Goal: Task Accomplishment & Management: Complete application form

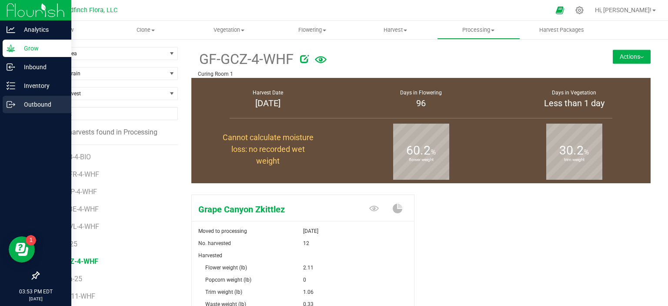
click at [30, 104] on p "Outbound" at bounding box center [41, 104] width 52 height 10
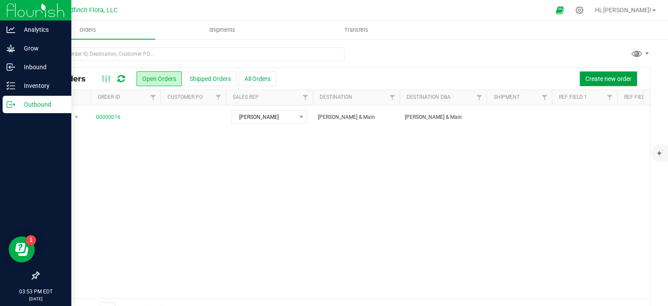
click at [591, 81] on span "Create new order" at bounding box center [608, 78] width 46 height 7
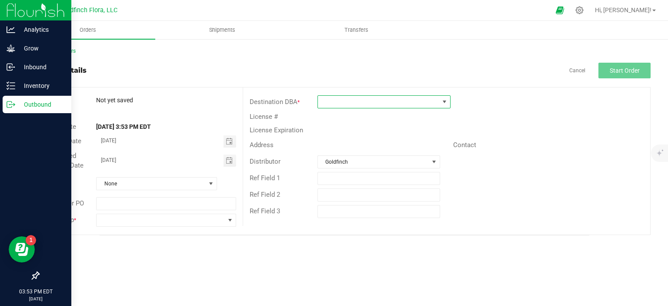
click at [444, 101] on span at bounding box center [444, 101] width 7 height 7
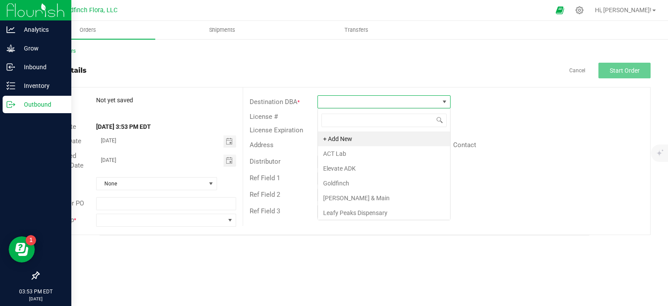
scroll to position [13, 133]
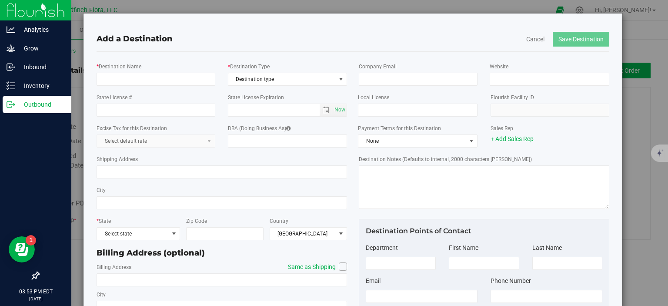
click at [642, 106] on div "Add a Destination Cancel Save Destination * Destination Name * Destination Type…" at bounding box center [337, 153] width 674 height 306
click at [526, 40] on button "Cancel" at bounding box center [535, 39] width 18 height 9
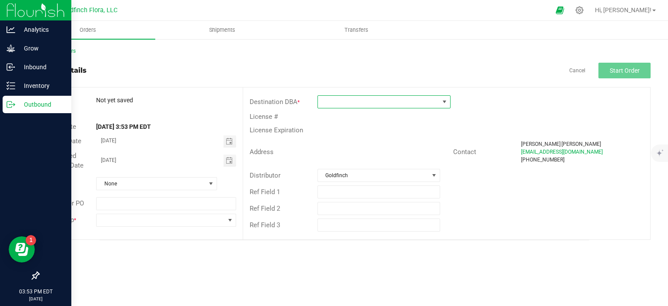
click at [444, 100] on span at bounding box center [444, 101] width 7 height 7
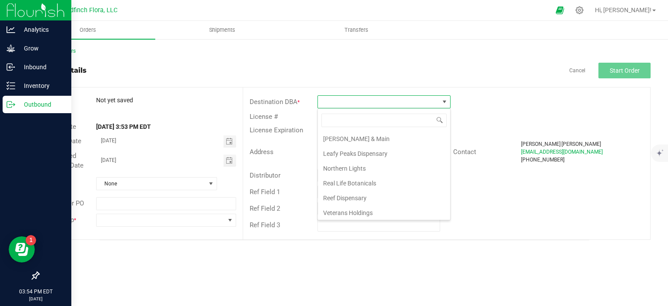
scroll to position [0, 0]
click at [346, 137] on li "+ Add New" at bounding box center [384, 138] width 132 height 15
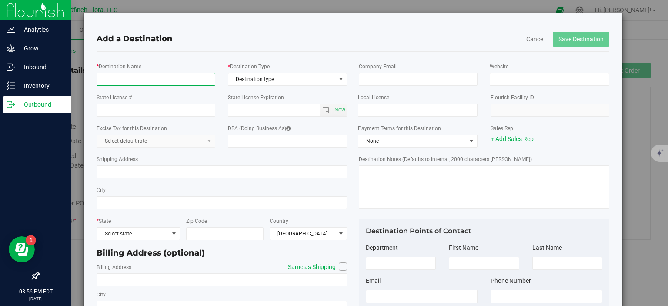
click at [186, 80] on input "* Destination Name" at bounding box center [156, 79] width 119 height 13
type input "Capital Region Co., Inc"
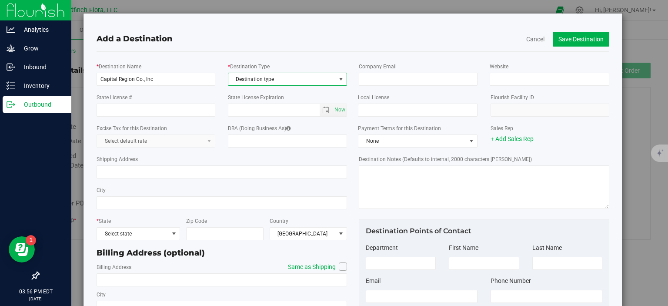
click at [338, 78] on span "select" at bounding box center [340, 79] width 7 height 7
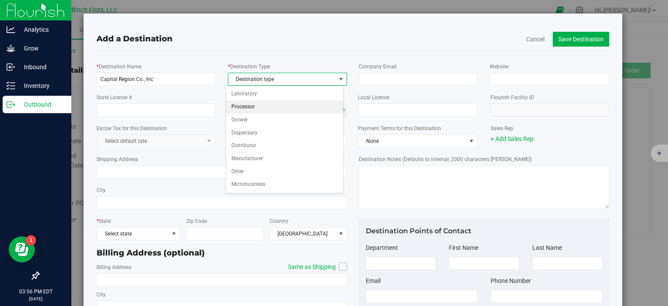
click at [247, 105] on li "Processor" at bounding box center [284, 106] width 117 height 13
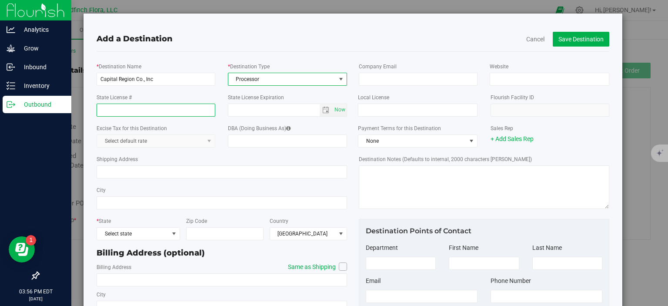
click at [120, 112] on input "State License #" at bounding box center [156, 109] width 119 height 13
type input "OCM-PROC-24-000095"
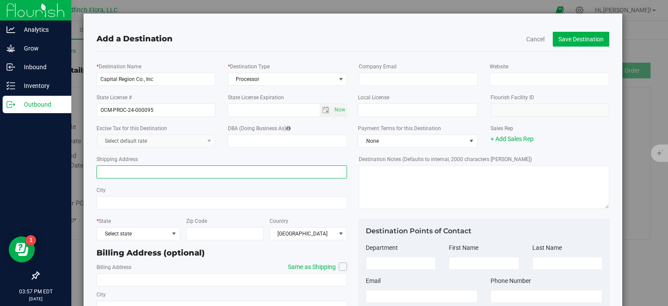
click at [267, 174] on input "Shipping Address" at bounding box center [222, 171] width 250 height 13
type input "[STREET_ADDRESS]"
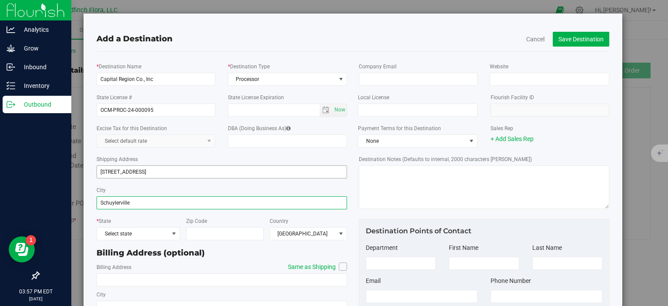
type input "Schuylerville"
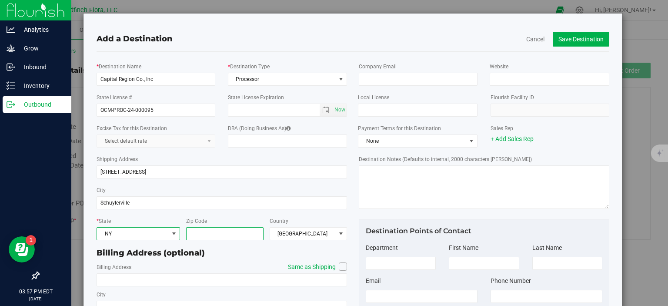
click at [247, 232] on input "Zip Code" at bounding box center [224, 233] width 77 height 13
type input "12871"
click at [341, 266] on icon at bounding box center [343, 266] width 5 height 0
click at [0, 0] on input "Same as Shipping" at bounding box center [0, 0] width 0 height 0
type input "[STREET_ADDRESS]"
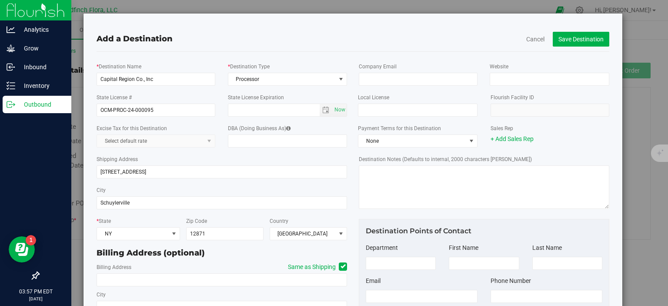
type input "Schuylerville"
type input "12871"
click at [577, 40] on button "Save Destination" at bounding box center [581, 39] width 57 height 15
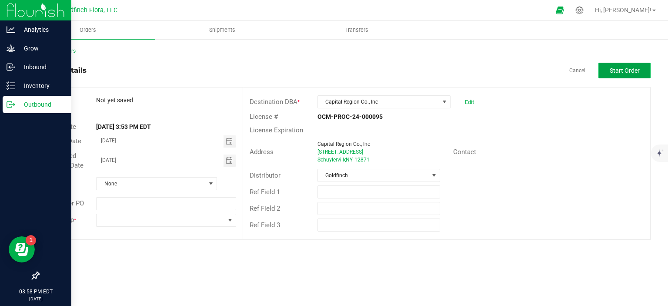
click at [634, 67] on span "Start Order" at bounding box center [625, 70] width 30 height 7
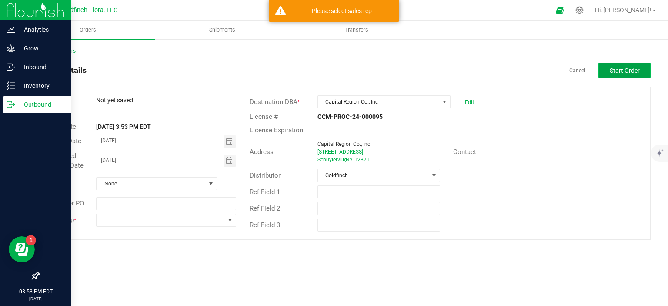
click at [634, 67] on span "Start Order" at bounding box center [625, 70] width 30 height 7
click at [230, 220] on span at bounding box center [230, 220] width 7 height 7
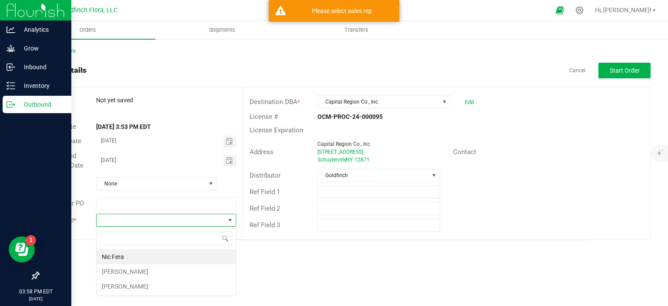
scroll to position [13, 140]
click at [180, 268] on li "[PERSON_NAME]" at bounding box center [166, 271] width 139 height 15
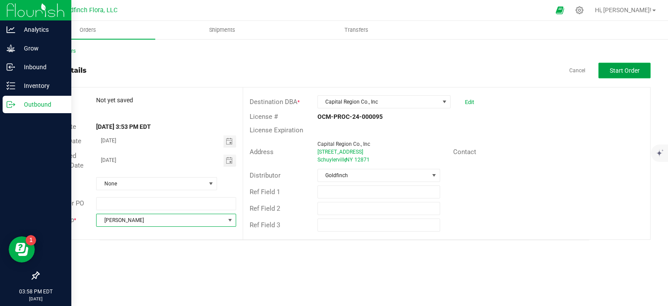
click at [629, 72] on span "Start Order" at bounding box center [625, 70] width 30 height 7
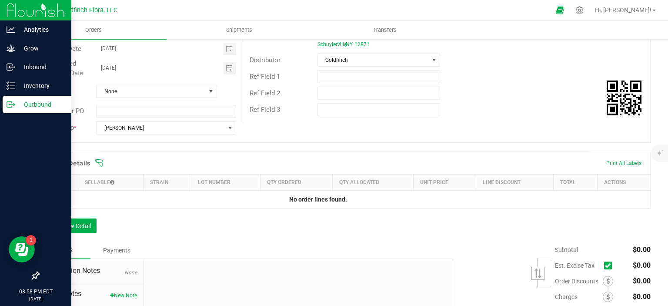
scroll to position [133, 0]
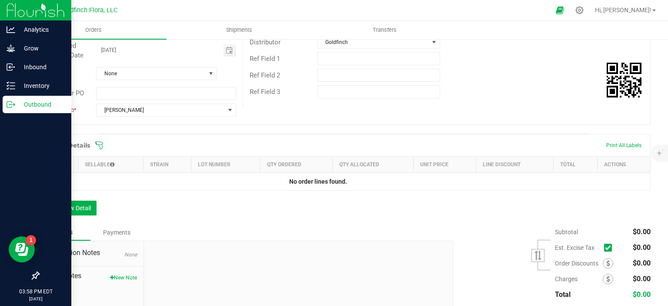
click at [77, 176] on td "No order lines found." at bounding box center [318, 181] width 558 height 18
click at [76, 205] on button "Add New Detail" at bounding box center [67, 207] width 58 height 15
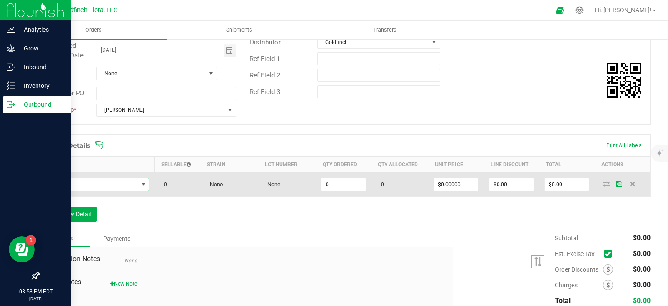
click at [142, 182] on span "NO DATA FOUND" at bounding box center [143, 184] width 7 height 7
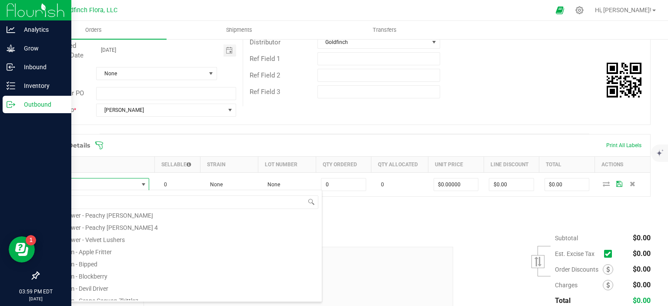
scroll to position [59, 0]
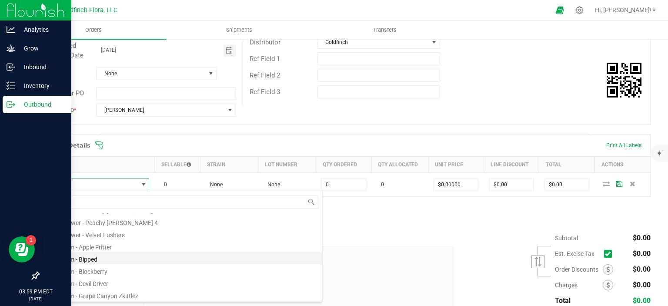
click at [81, 259] on li "Bulk Trim - Bipped" at bounding box center [182, 258] width 277 height 12
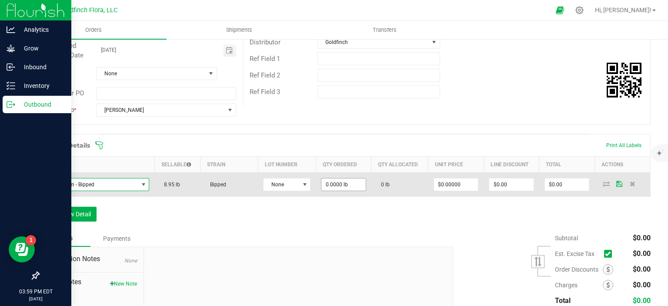
click at [337, 185] on input "0.0000 lb" at bounding box center [343, 184] width 44 height 12
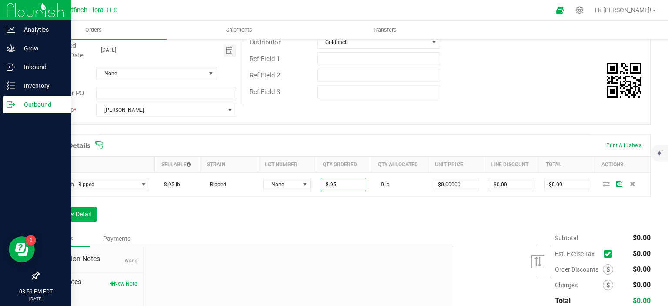
type input "8.9500 lb"
click at [447, 215] on div "Order Details Print All Labels Item Sellable Strain Lot Number Qty Ordered Qty …" at bounding box center [344, 182] width 612 height 96
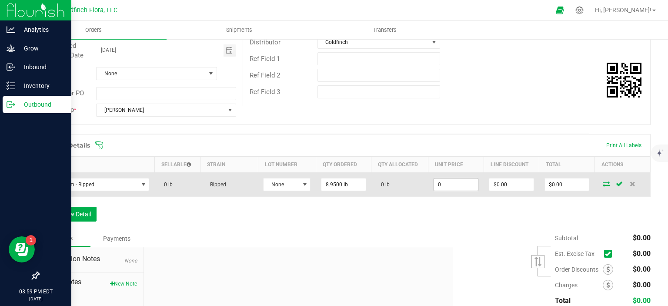
click at [444, 180] on input "0" at bounding box center [456, 184] width 44 height 12
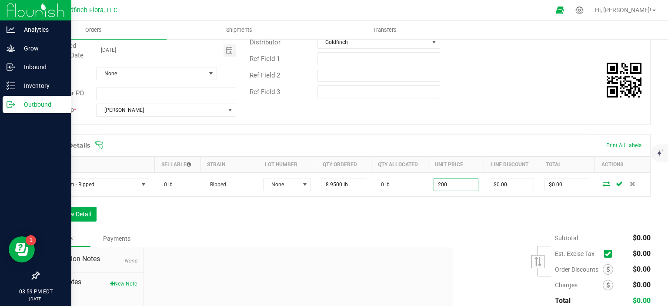
type input "$200.00000"
type input "$1,790.00"
click at [482, 210] on div "Order Details Print All Labels Item Sellable Strain Lot Number Qty Ordered Qty …" at bounding box center [344, 182] width 612 height 96
click at [88, 213] on button "Add New Detail" at bounding box center [67, 214] width 58 height 15
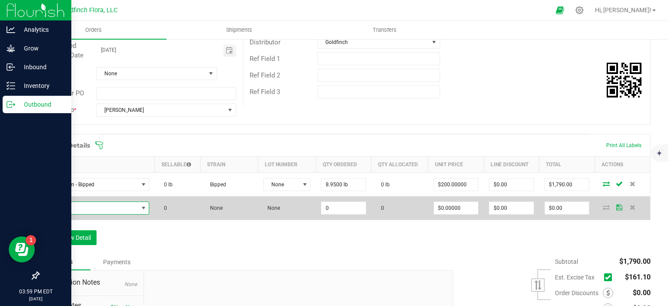
click at [143, 206] on span "NO DATA FOUND" at bounding box center [143, 207] width 7 height 7
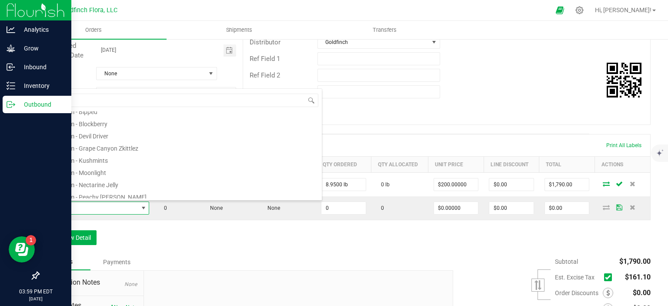
scroll to position [87, 0]
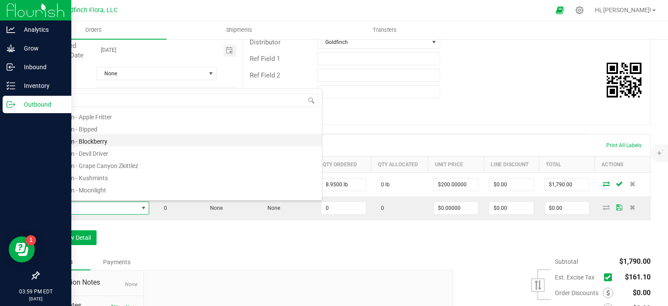
click at [98, 144] on li "Bulk Trim - Blockberry" at bounding box center [182, 140] width 277 height 12
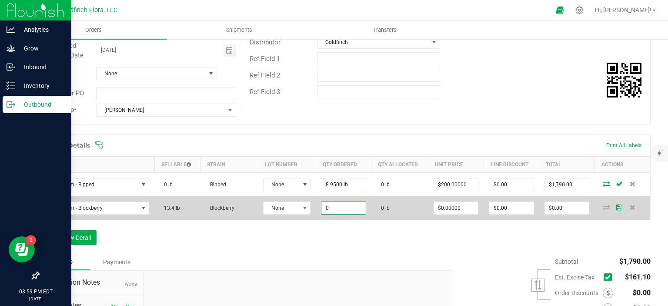
click at [339, 209] on input "0" at bounding box center [343, 208] width 44 height 12
click at [436, 204] on input "$0.00000" at bounding box center [456, 208] width 44 height 12
type input "13.4000 lb"
type input "0"
click at [438, 204] on input "0" at bounding box center [456, 208] width 44 height 12
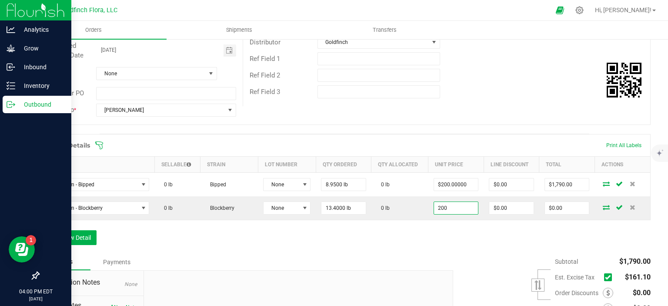
type input "$200.00000"
type input "$2,680.00"
click at [474, 235] on div "Order Details Print All Labels Item Sellable Strain Lot Number Qty Ordered Qty …" at bounding box center [344, 194] width 612 height 120
click at [89, 234] on button "Add New Detail" at bounding box center [67, 237] width 58 height 15
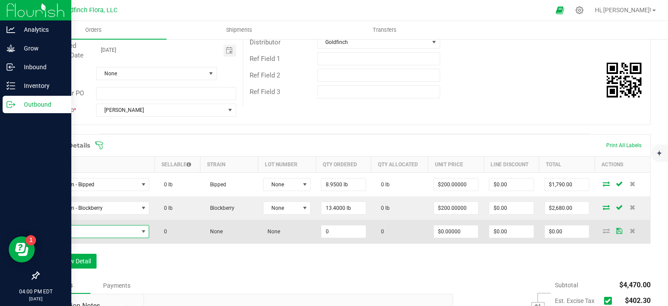
click at [142, 229] on span "NO DATA FOUND" at bounding box center [143, 231] width 7 height 7
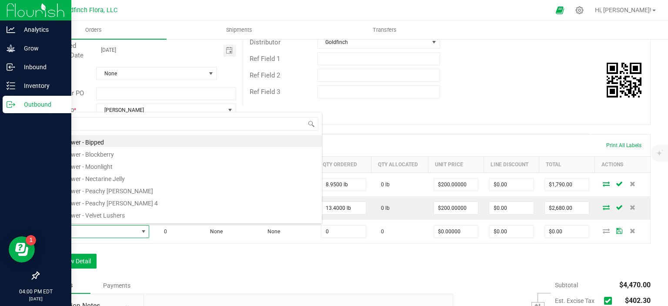
scroll to position [157, 0]
click at [140, 142] on li "Bulk Trim - Moonlight" at bounding box center [182, 143] width 277 height 12
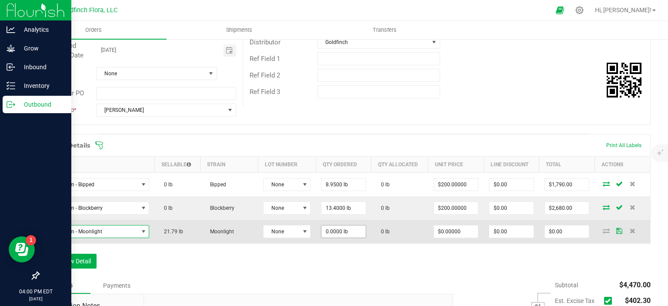
click at [331, 227] on input "0.0000 lb" at bounding box center [343, 231] width 44 height 12
click at [442, 230] on input "$0.00000" at bounding box center [456, 231] width 44 height 12
type input "21.7900 lb"
type input "0"
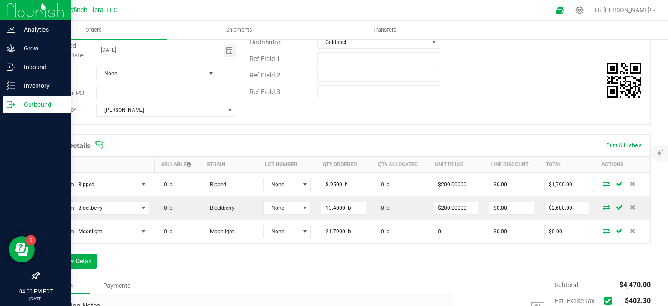
click at [442, 230] on input "0" at bounding box center [456, 231] width 44 height 12
type input "$200.00000"
type input "$4,358.00"
click at [298, 248] on div "Order Details Print All Labels Item Sellable Strain Lot Number Qty Ordered Qty …" at bounding box center [344, 205] width 612 height 143
click at [78, 258] on button "Add New Detail" at bounding box center [67, 261] width 58 height 15
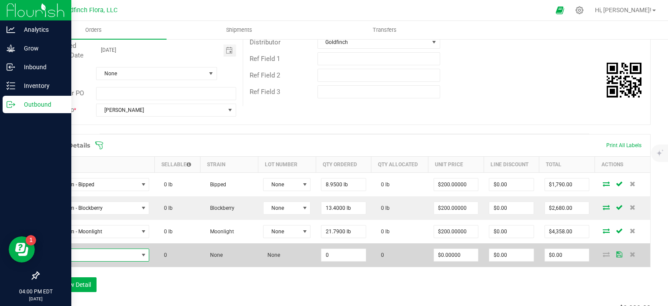
click at [144, 254] on span "NO DATA FOUND" at bounding box center [143, 254] width 7 height 7
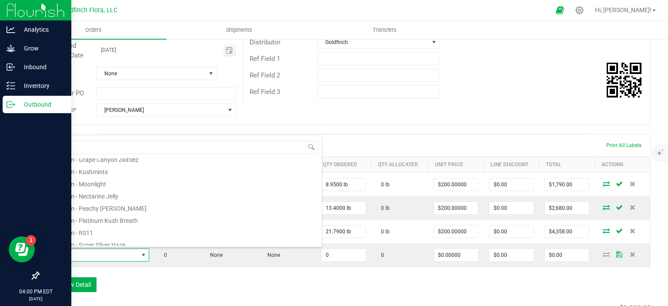
scroll to position [147, 0]
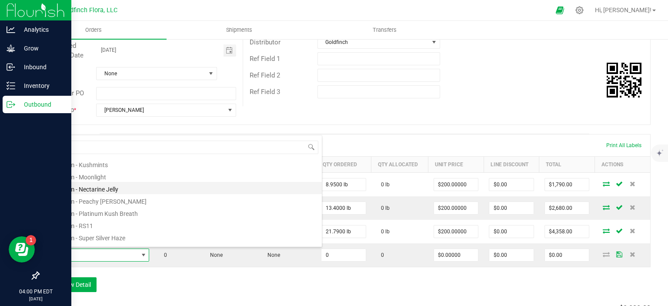
click at [109, 189] on li "Bulk Trim - Nectarine Jelly" at bounding box center [182, 188] width 277 height 12
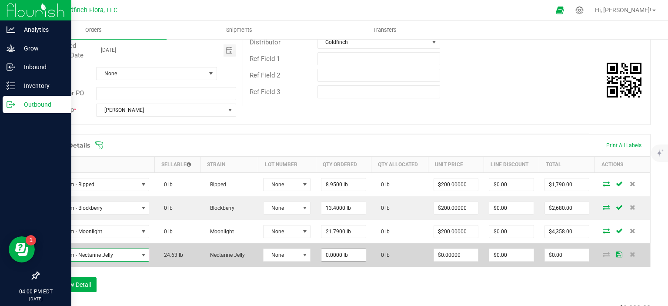
click at [329, 253] on input "0.0000 lb" at bounding box center [343, 255] width 44 height 12
type input "24.6300 lb"
type input "0"
click at [438, 252] on input "0" at bounding box center [456, 255] width 44 height 12
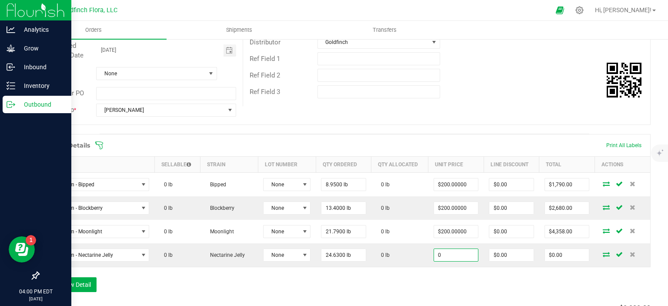
click at [438, 252] on input "0" at bounding box center [456, 255] width 44 height 12
type input "$200.00000"
type input "$4,926.00"
click at [455, 272] on div "Order Details Print All Labels Item Sellable Strain Lot Number Qty Ordered Qty …" at bounding box center [344, 217] width 612 height 167
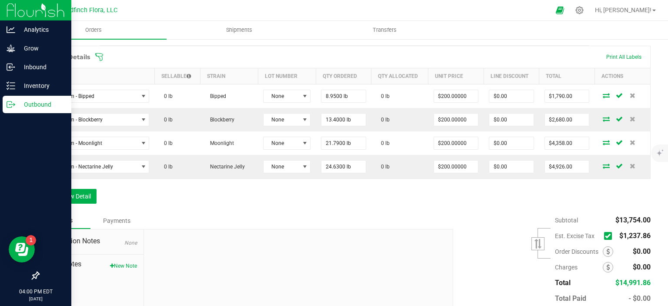
scroll to position [224, 0]
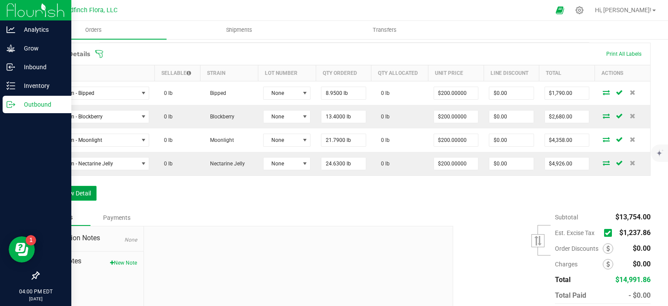
click at [63, 191] on button "Add New Detail" at bounding box center [67, 193] width 58 height 15
